Goal: Information Seeking & Learning: Learn about a topic

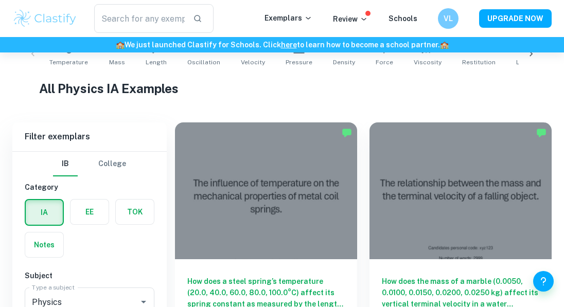
scroll to position [354, 0]
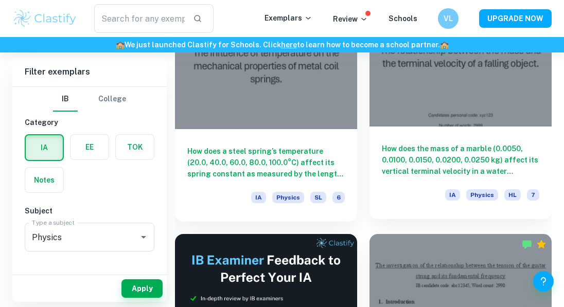
click at [405, 167] on h6 "How does the mass of a marble (0.0050, 0.0100, 0.0150, 0.0200, 0.0250 kg) affec…" at bounding box center [460, 160] width 157 height 34
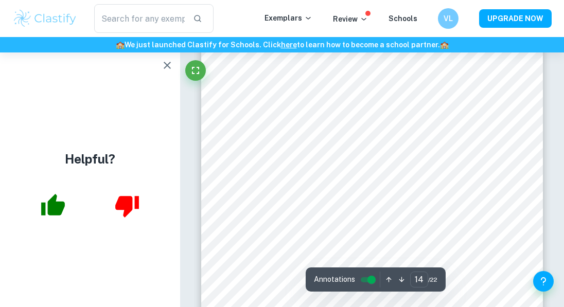
scroll to position [6561, 0]
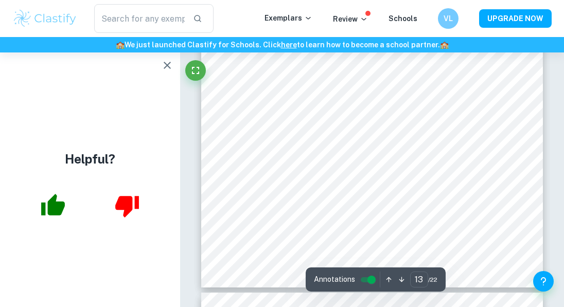
type input "14"
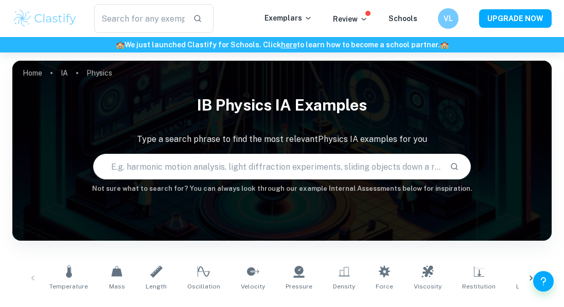
scroll to position [612, 0]
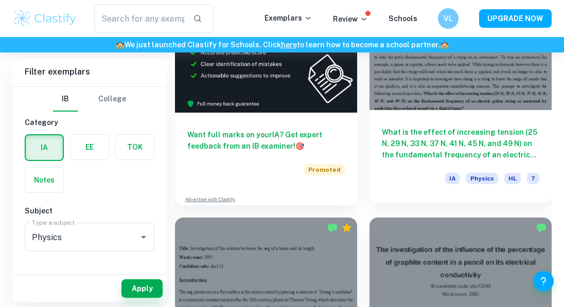
click at [443, 147] on h6 "What is the effect of increasing tension (25 N, 29 N, 33 N, 37 N, 41 N, 45 N, a…" at bounding box center [460, 143] width 157 height 34
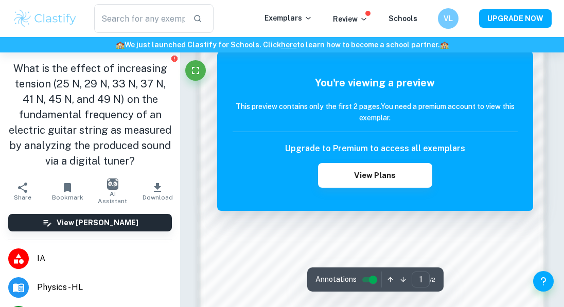
scroll to position [545, 0]
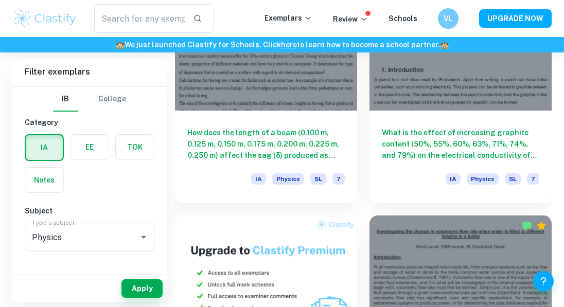
scroll to position [858, 0]
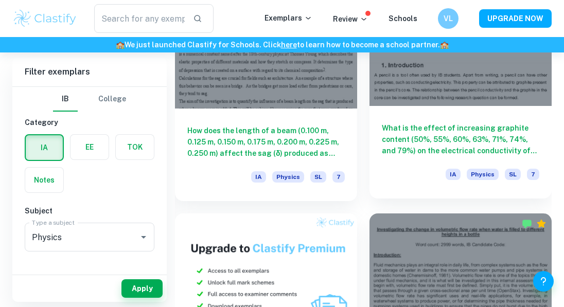
click at [424, 112] on div "What is the effect of increasing graphite content (50%, 55%, 60%, 63%, 71%, 74%…" at bounding box center [460, 152] width 182 height 93
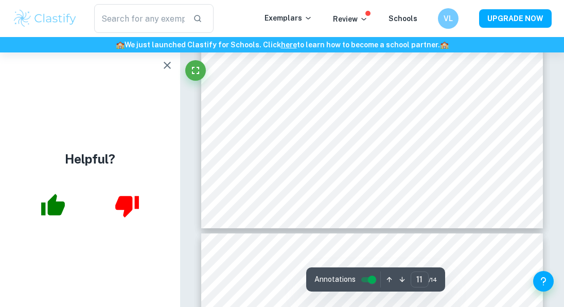
scroll to position [5376, 0]
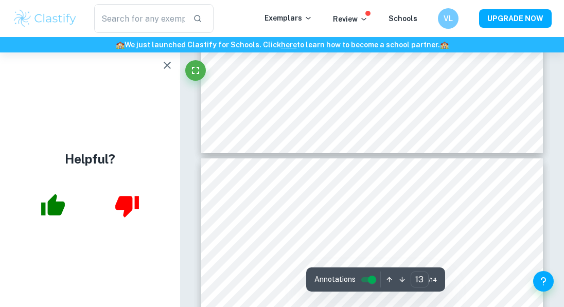
type input "12"
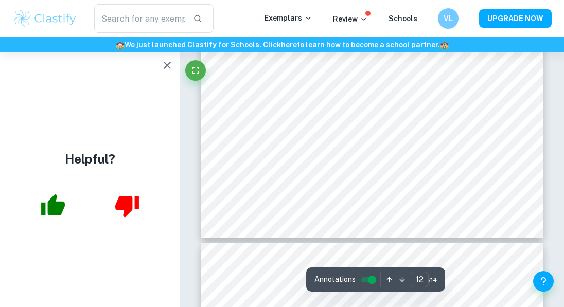
scroll to position [5902, 0]
